Goal: Answer question/provide support

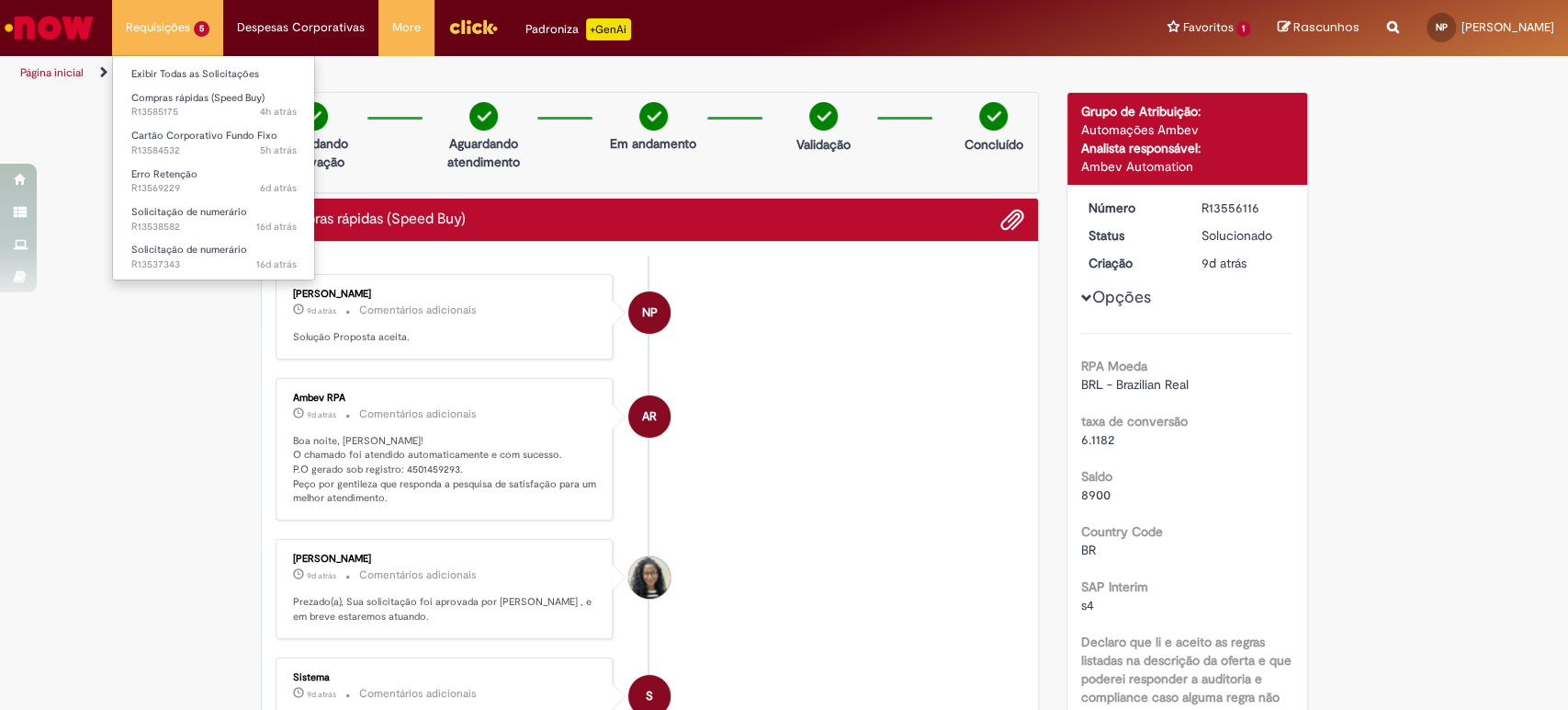
scroll to position [2181, 0]
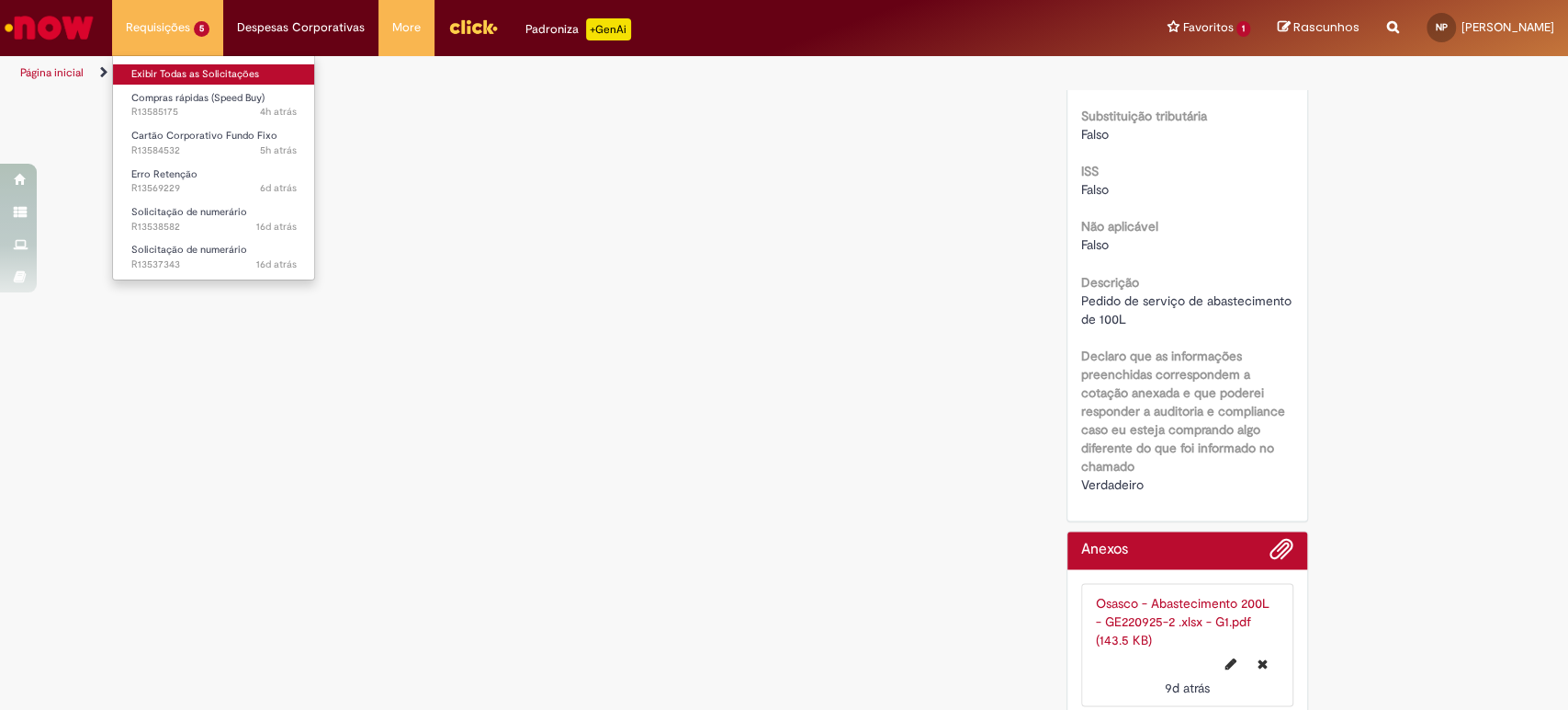
click at [196, 72] on link "Exibir Todas as Solicitações" at bounding box center [214, 74] width 202 height 20
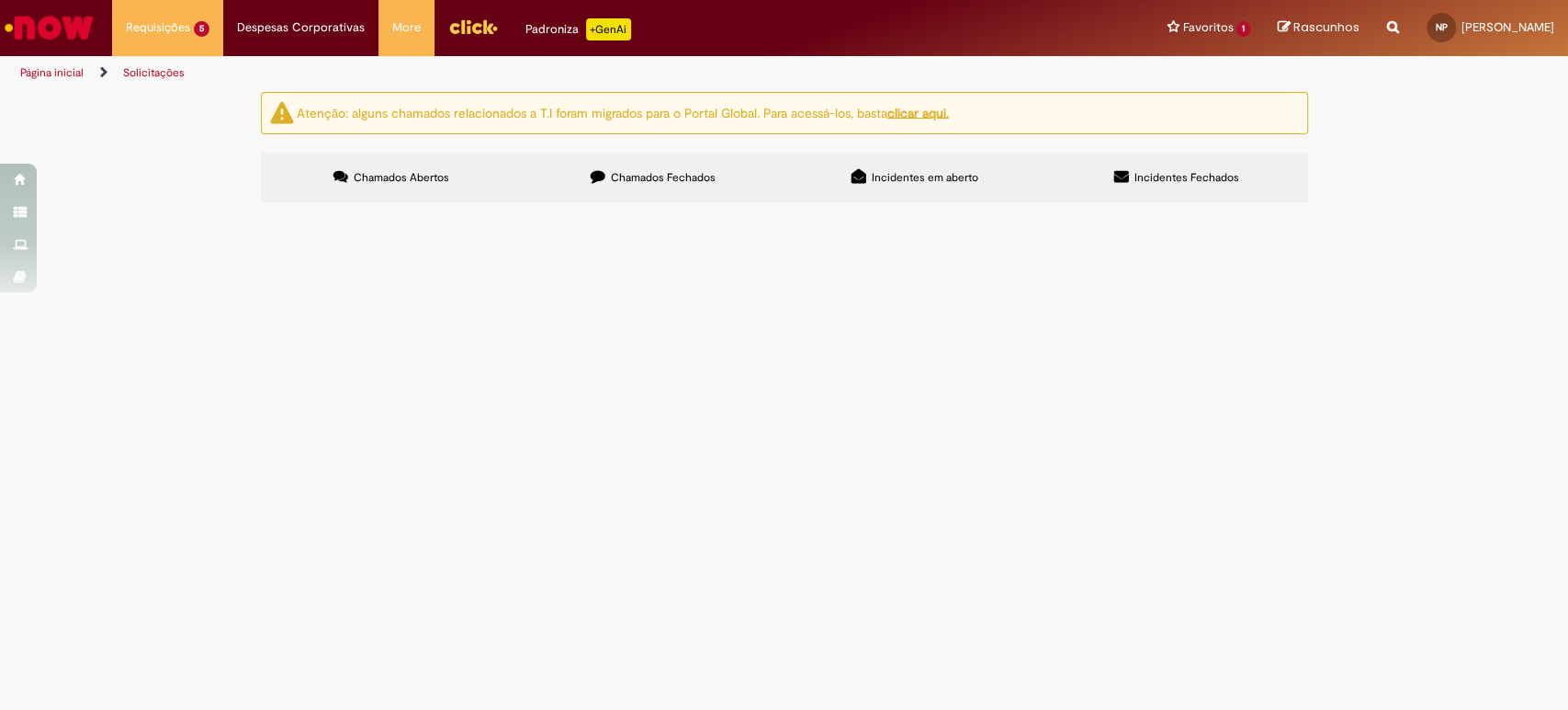
click at [661, 174] on span "Chamados Fechados" at bounding box center [664, 178] width 105 height 15
click at [427, 171] on span "Chamados Abertos" at bounding box center [402, 178] width 96 height 15
click at [583, 174] on label "Chamados Fechados" at bounding box center [653, 178] width 262 height 50
click at [0, 0] on div at bounding box center [0, 0] width 0 height 0
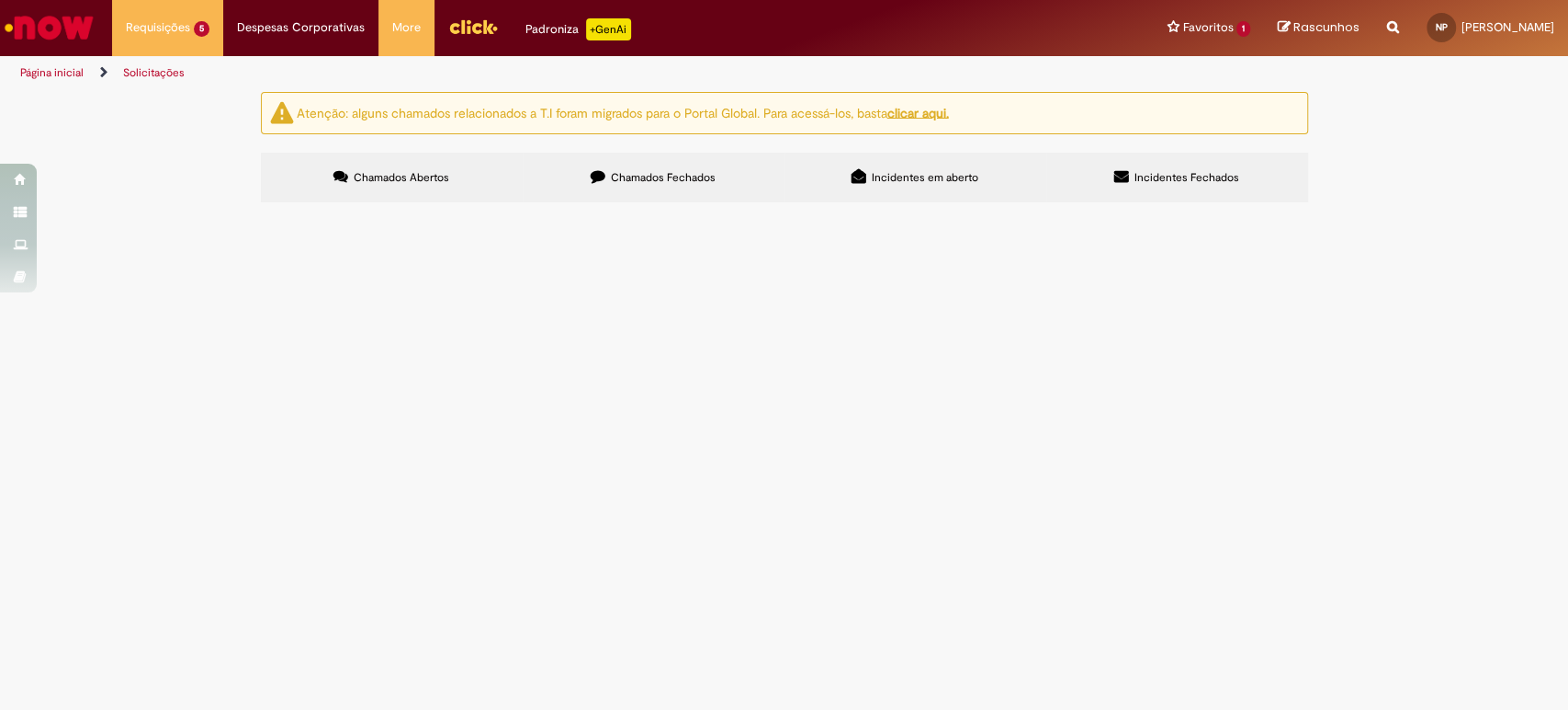
click at [0, 0] on link at bounding box center [0, 0] width 0 height 0
click at [188, 208] on div "Atenção: alguns chamados relacionados a T.I foram migrados para o Portal Global…" at bounding box center [784, 150] width 1568 height 116
click at [0, 0] on span "Pedido de desjejum." at bounding box center [0, 0] width 0 height 0
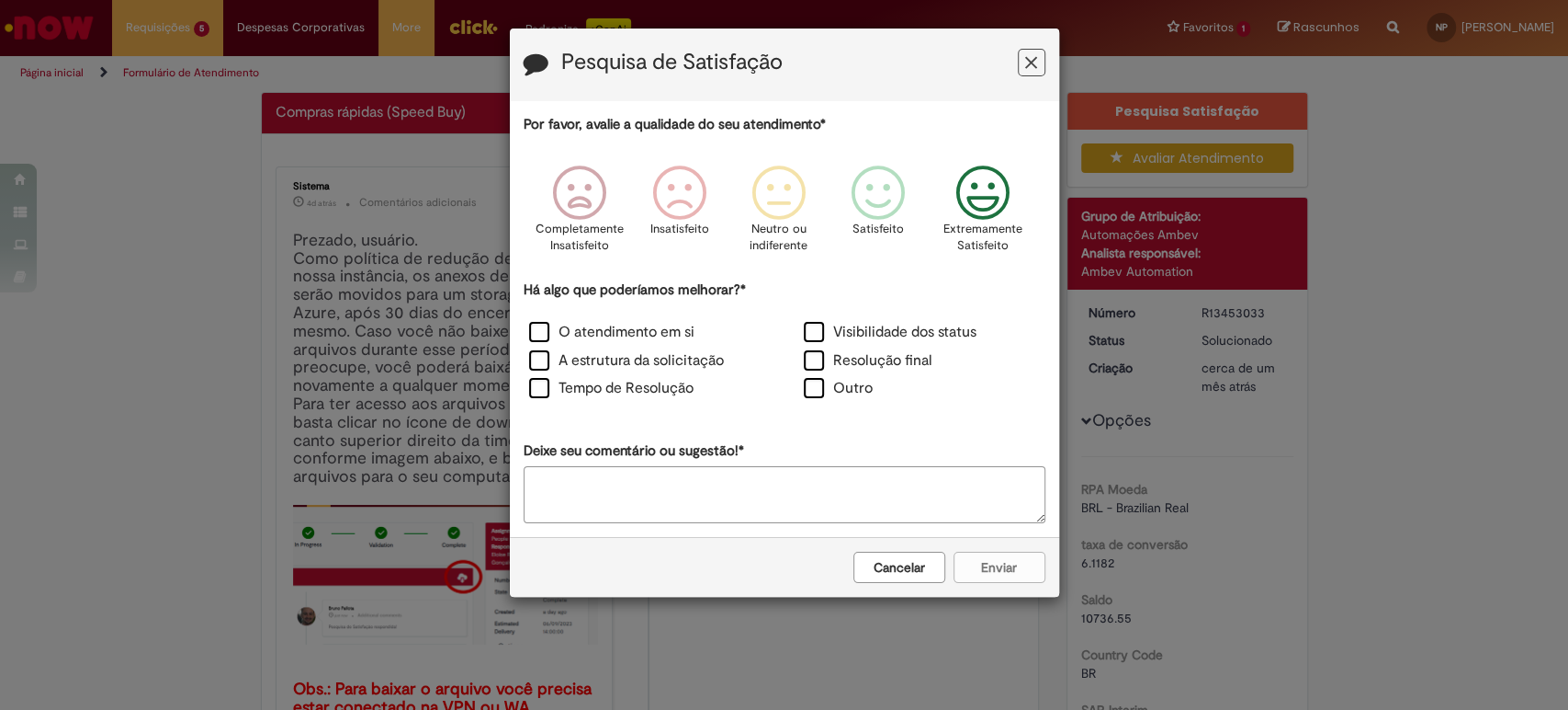
click at [964, 194] on icon "Feedback" at bounding box center [982, 193] width 69 height 55
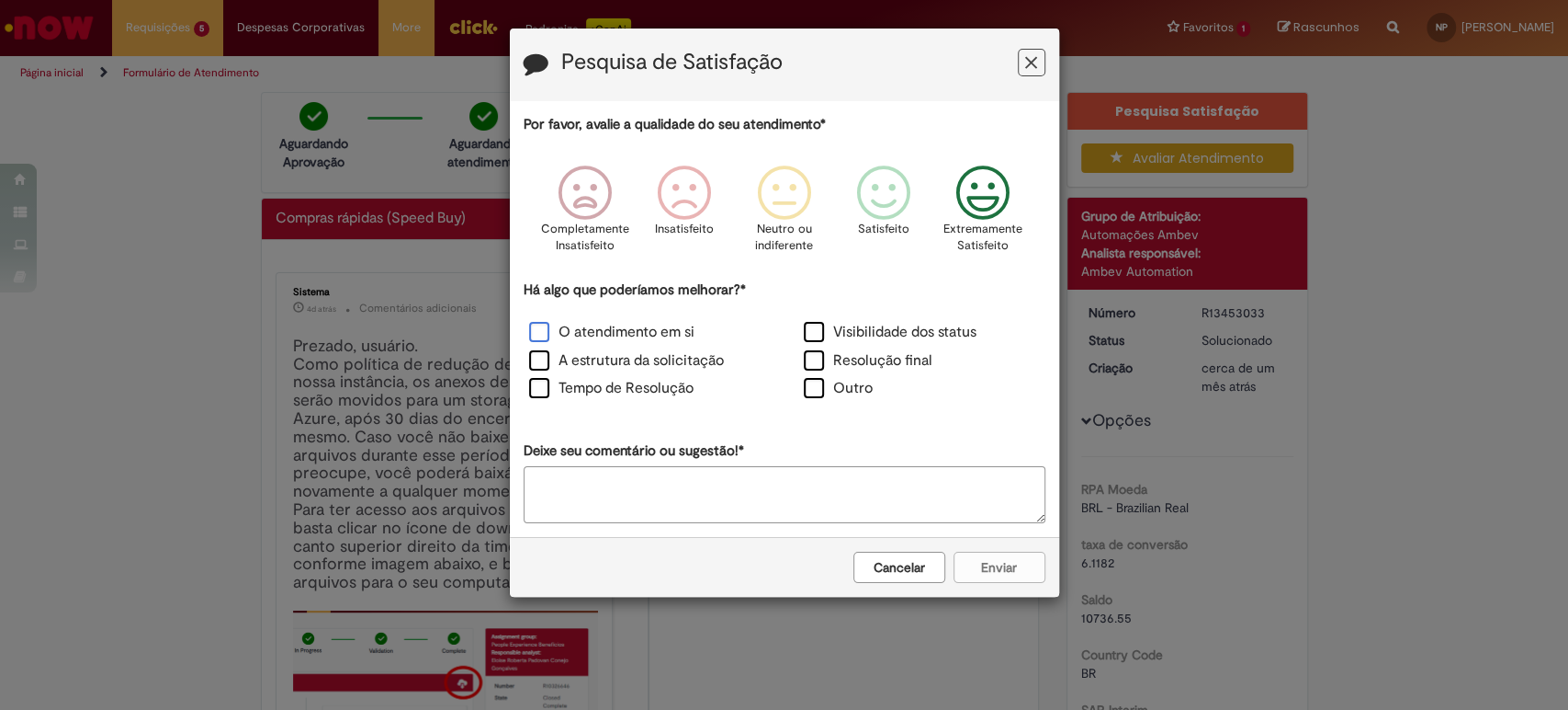
click at [657, 336] on label "O atendimento em si" at bounding box center [612, 332] width 165 height 21
click at [1021, 565] on button "Enviar" at bounding box center [999, 567] width 92 height 31
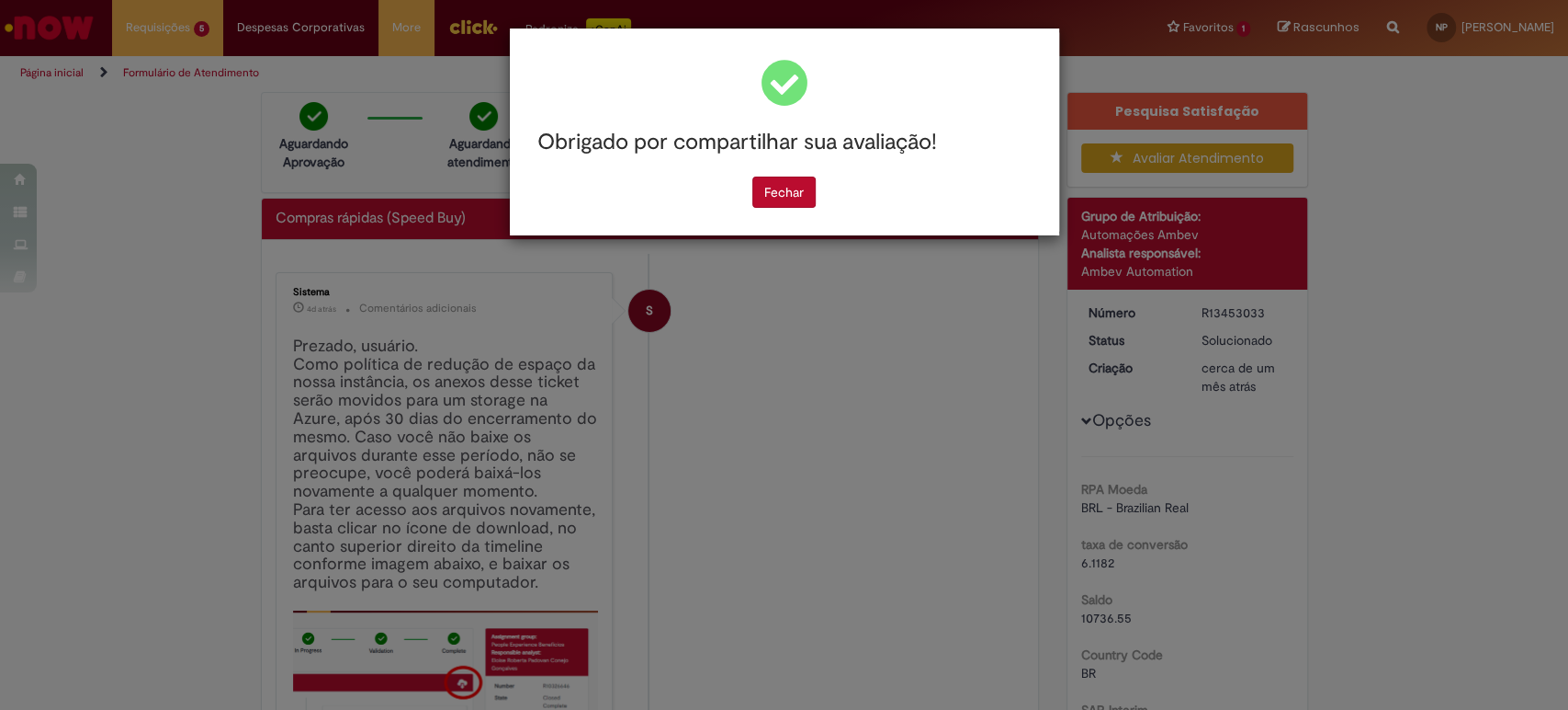
click at [1074, 515] on div "Obrigado por compartilhar sua avaliação! [GEOGRAPHIC_DATA]" at bounding box center [784, 355] width 1568 height 710
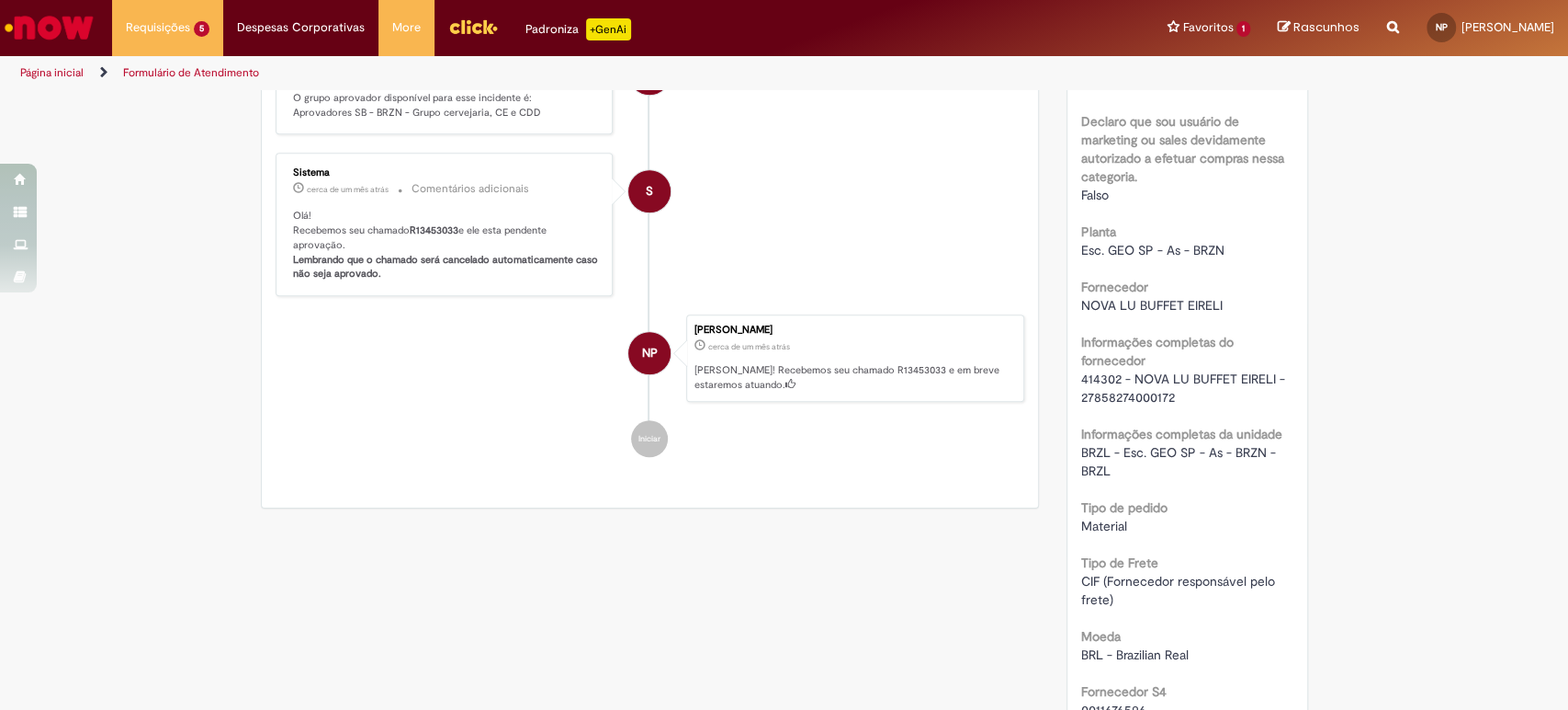
scroll to position [1225, 0]
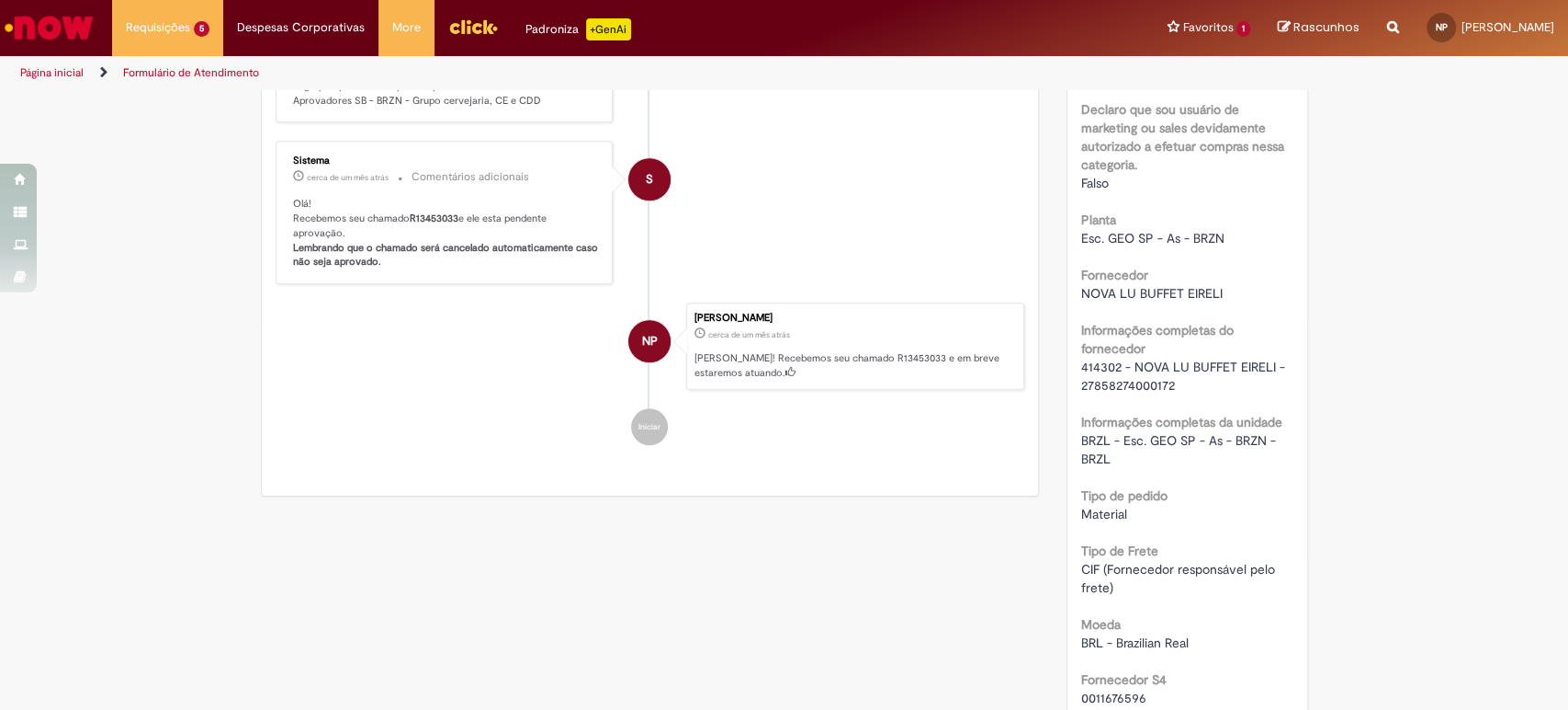
click at [1089, 365] on span "414302 - NOVA LU BUFFET EIRELI - 27858274000172" at bounding box center [1185, 376] width 208 height 35
copy span "414302"
click at [1089, 365] on span "414302 - NOVA LU BUFFET EIRELI - 27858274000172" at bounding box center [1185, 376] width 208 height 35
click at [1150, 381] on span "414302 - NOVA LU BUFFET EIRELI - 27858274000172" at bounding box center [1185, 376] width 208 height 35
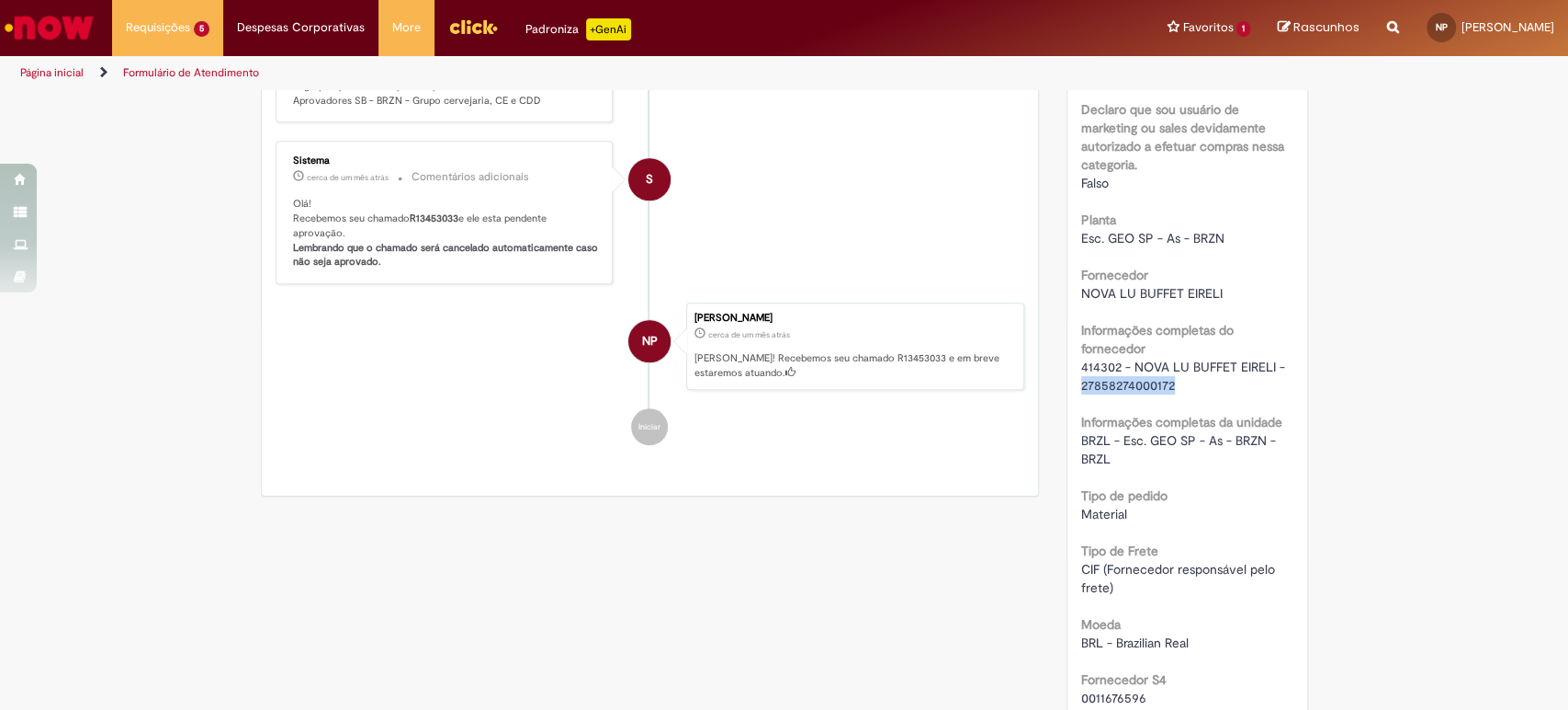
click at [1150, 381] on span "414302 - NOVA LU BUFFET EIRELI - 27858274000172" at bounding box center [1185, 376] width 208 height 35
copy span "27858274000172"
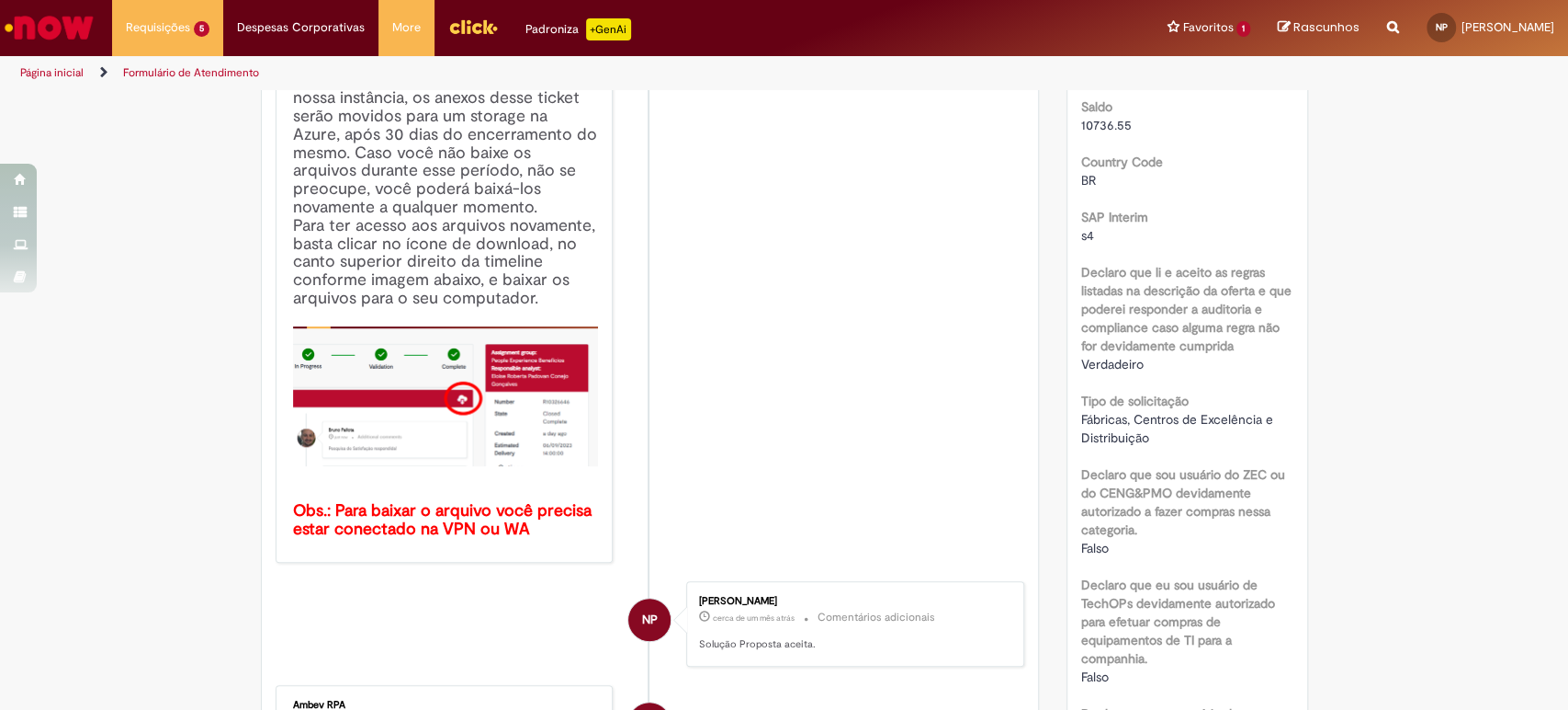
scroll to position [368, 0]
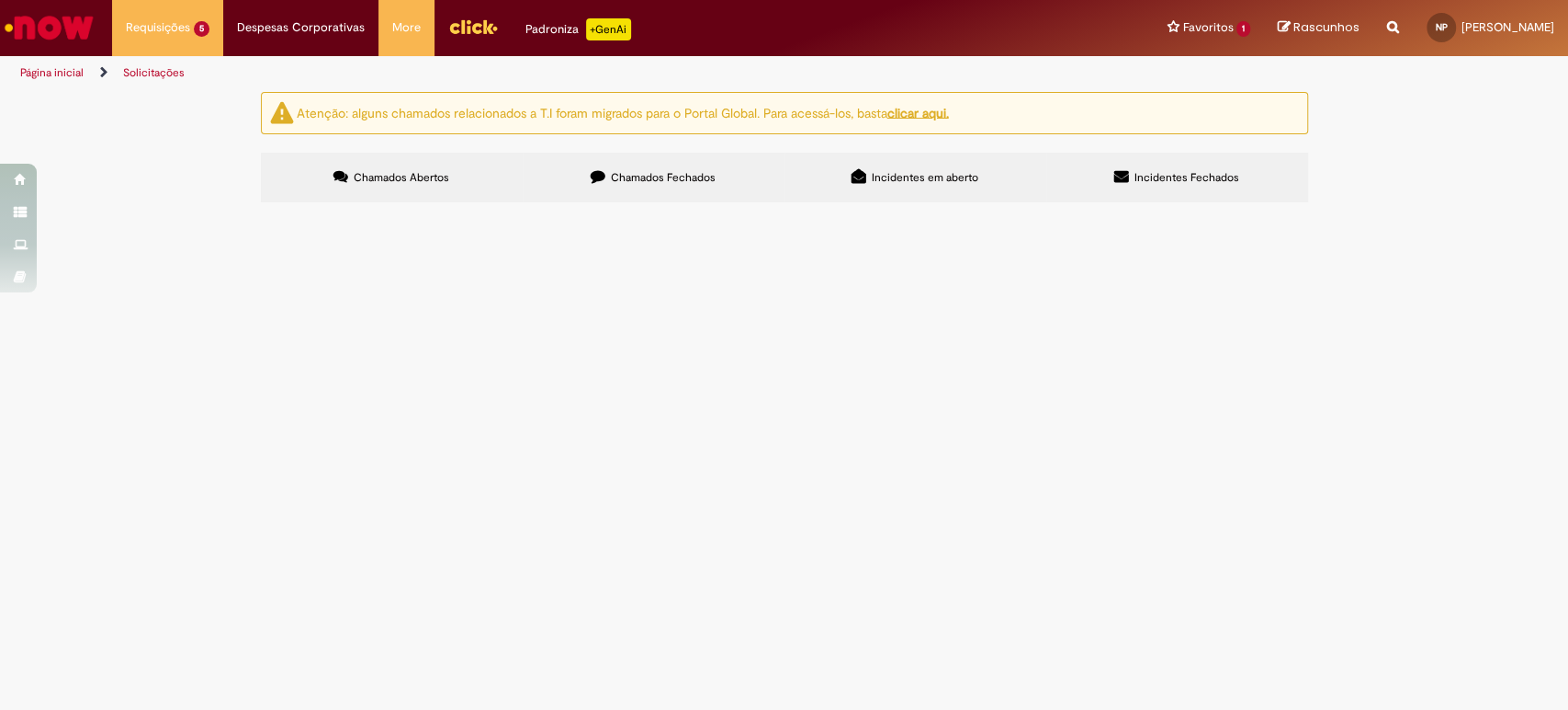
click at [0, 0] on span "Pedido de material - Capital" at bounding box center [0, 0] width 0 height 0
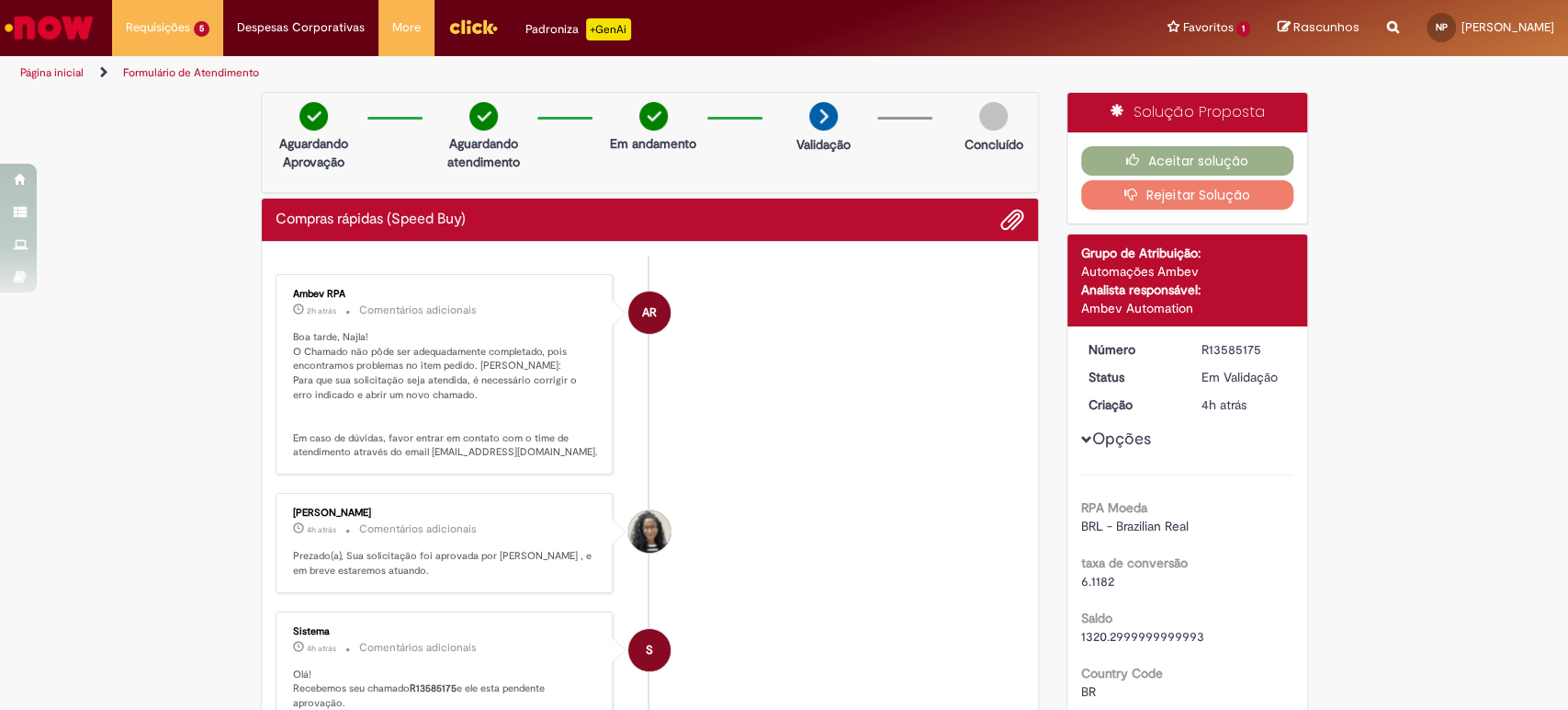
click at [1186, 203] on button "Rejeitar Solução" at bounding box center [1187, 195] width 212 height 29
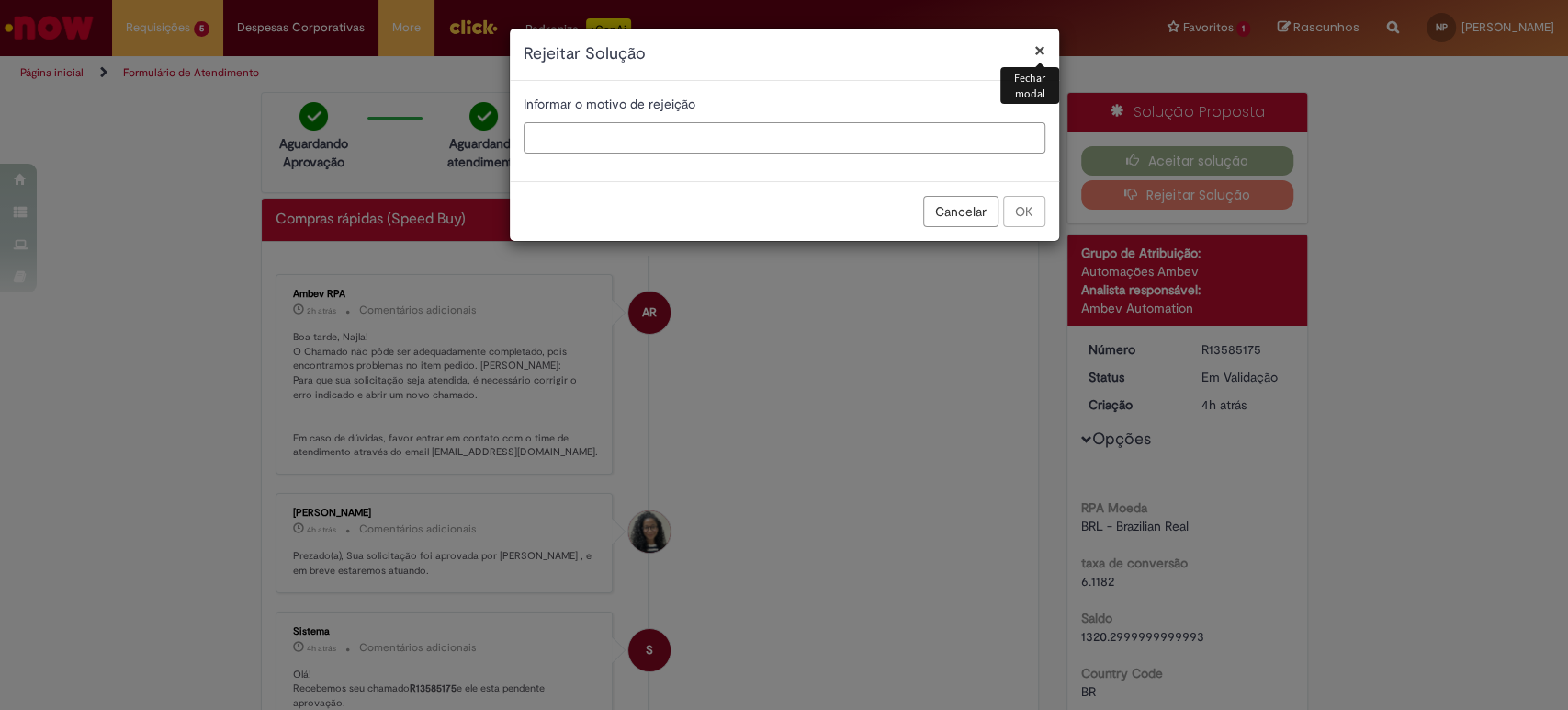
click at [822, 146] on input "text" at bounding box center [785, 138] width 522 height 31
type input "*"
type input "**********"
